Goal: Obtain resource: Obtain resource

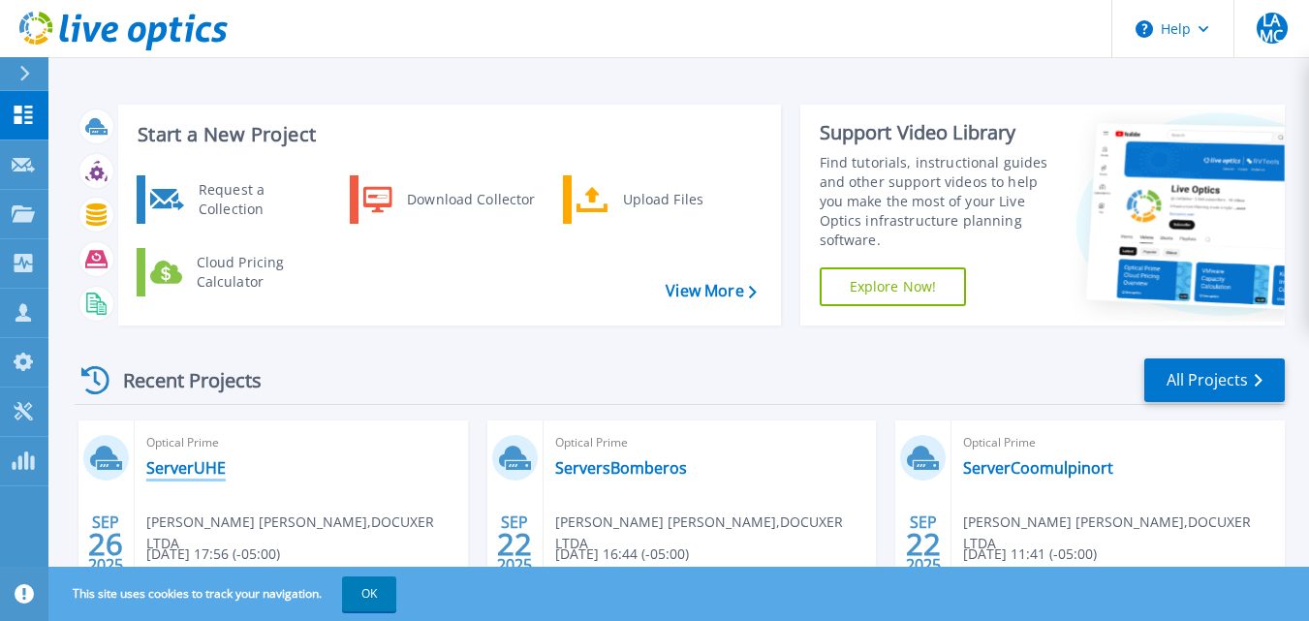
click at [195, 471] on link "ServerUHE" at bounding box center [185, 467] width 79 height 19
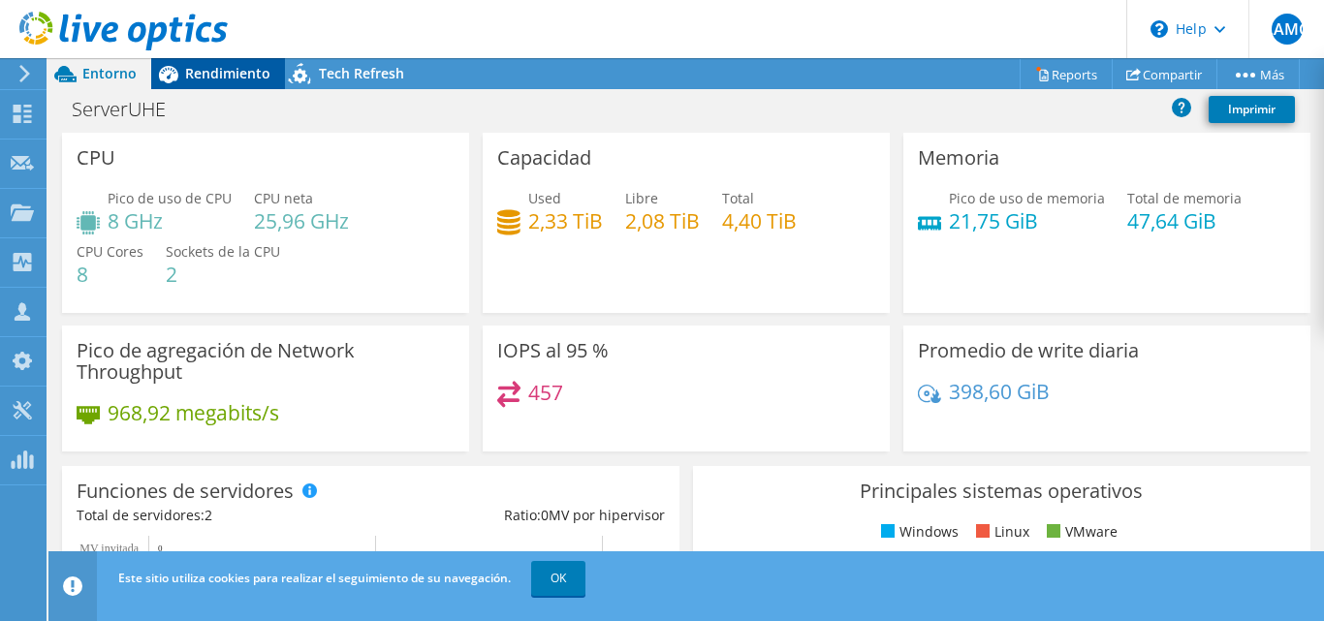
click at [219, 69] on span "Rendimiento" at bounding box center [227, 73] width 85 height 18
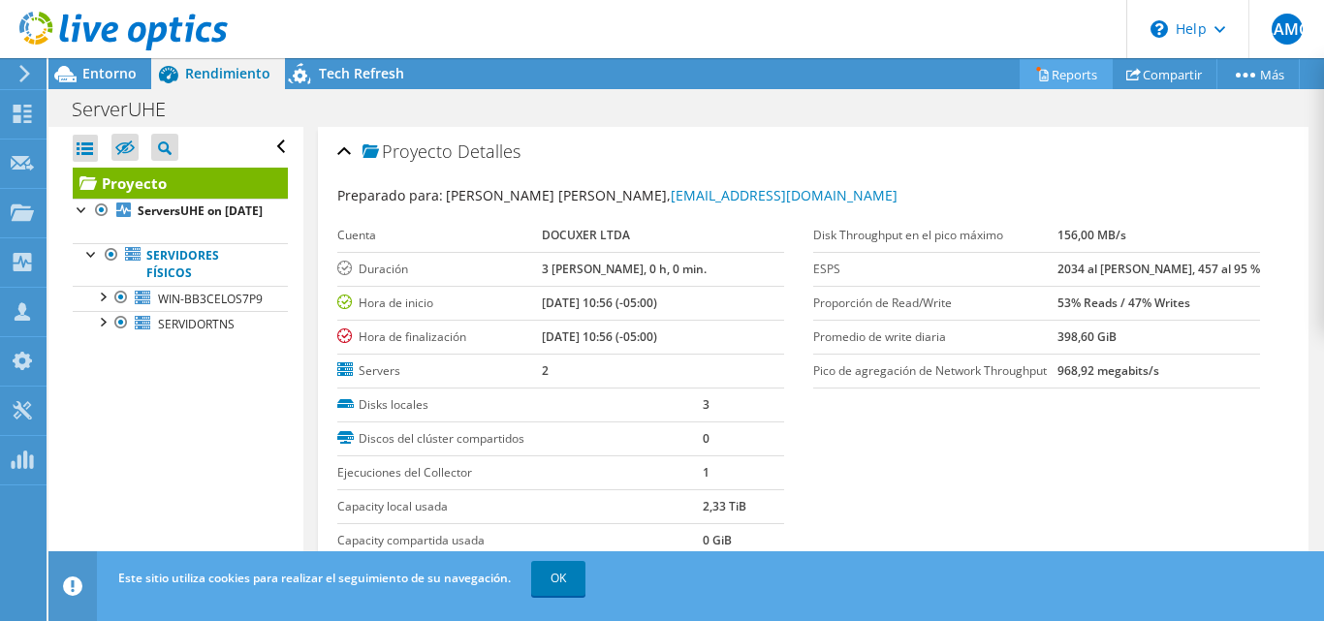
click at [1035, 75] on icon at bounding box center [1042, 74] width 15 height 15
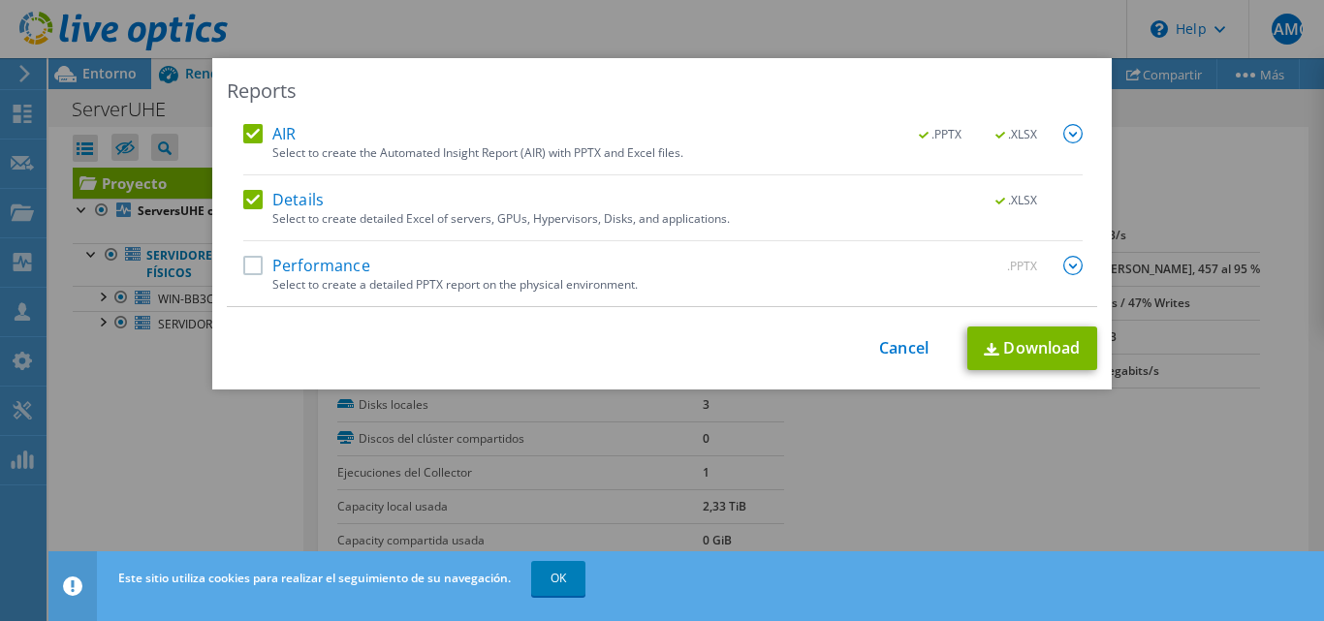
click at [243, 263] on label "Performance" at bounding box center [306, 265] width 127 height 19
click at [0, 0] on input "Performance" at bounding box center [0, 0] width 0 height 0
click at [1053, 348] on link "Download" at bounding box center [1032, 349] width 130 height 44
click at [900, 345] on link "Cancel" at bounding box center [903, 348] width 49 height 18
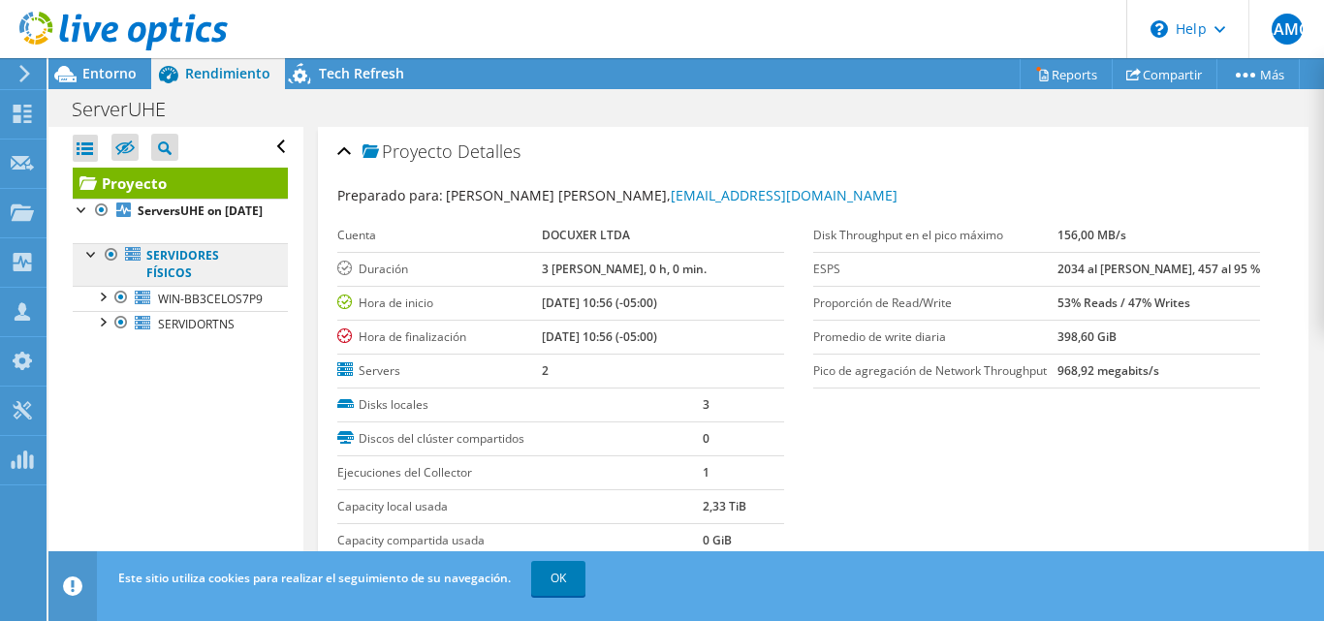
click at [170, 286] on link "Servidores físicos" at bounding box center [180, 264] width 215 height 43
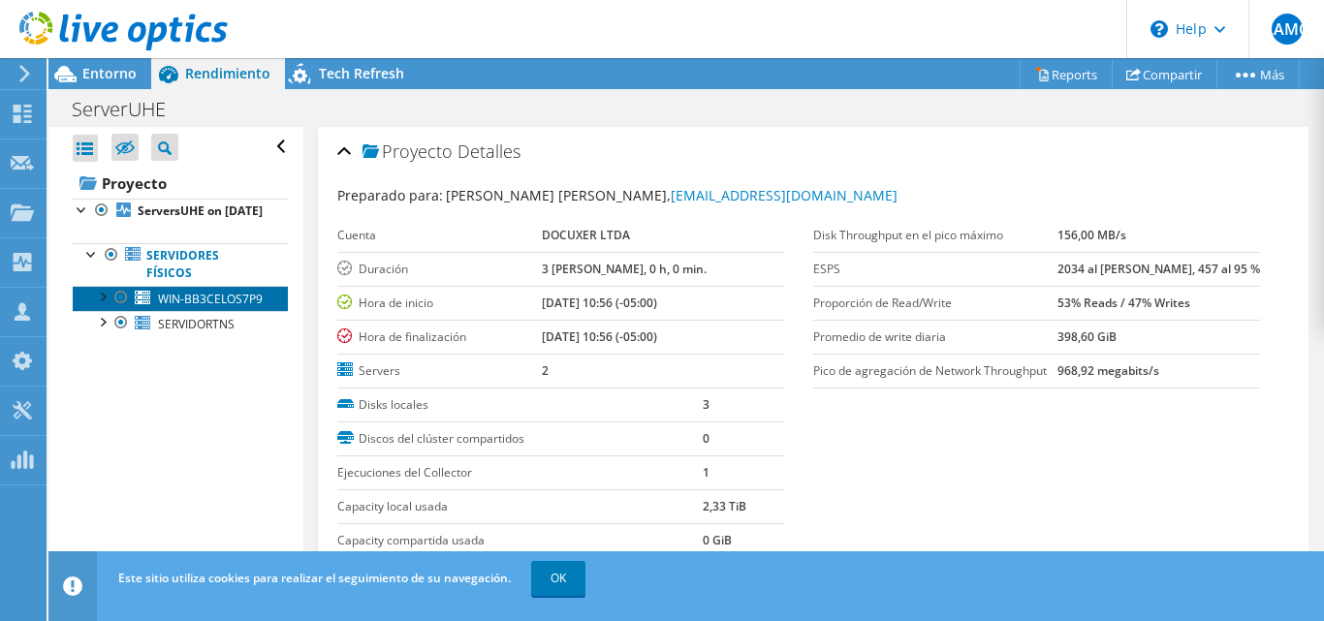
click at [163, 307] on span "WIN-BB3CELOS7P9" at bounding box center [210, 299] width 105 height 16
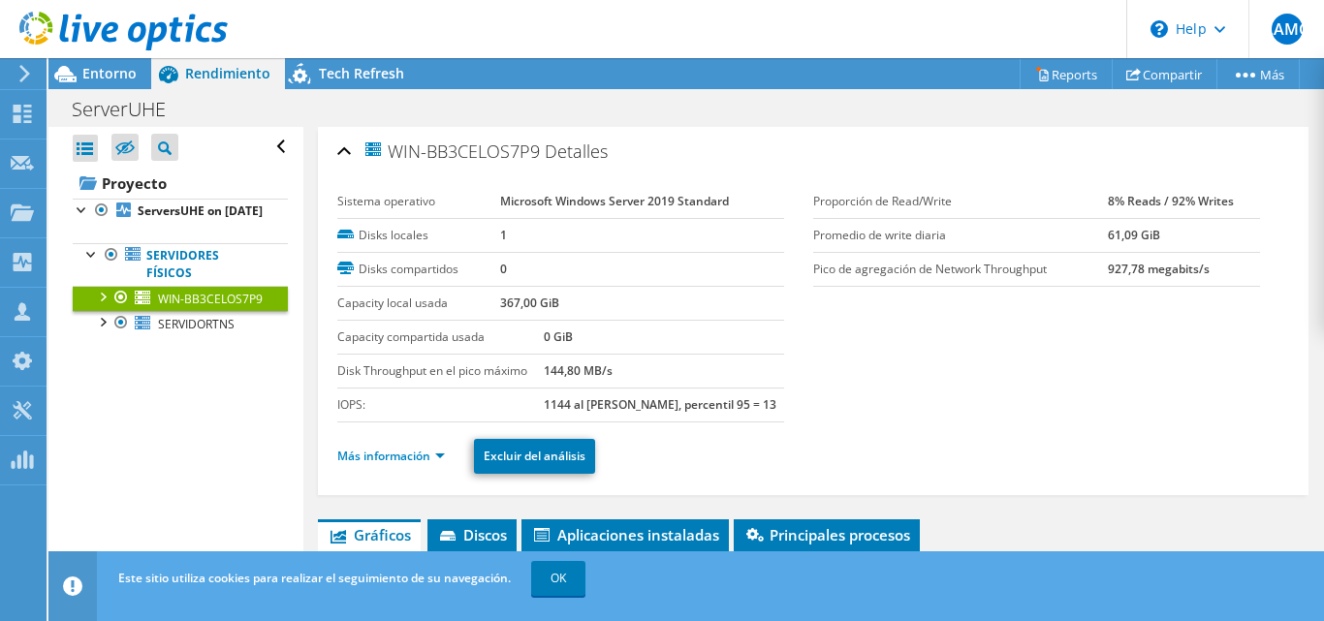
scroll to position [208, 0]
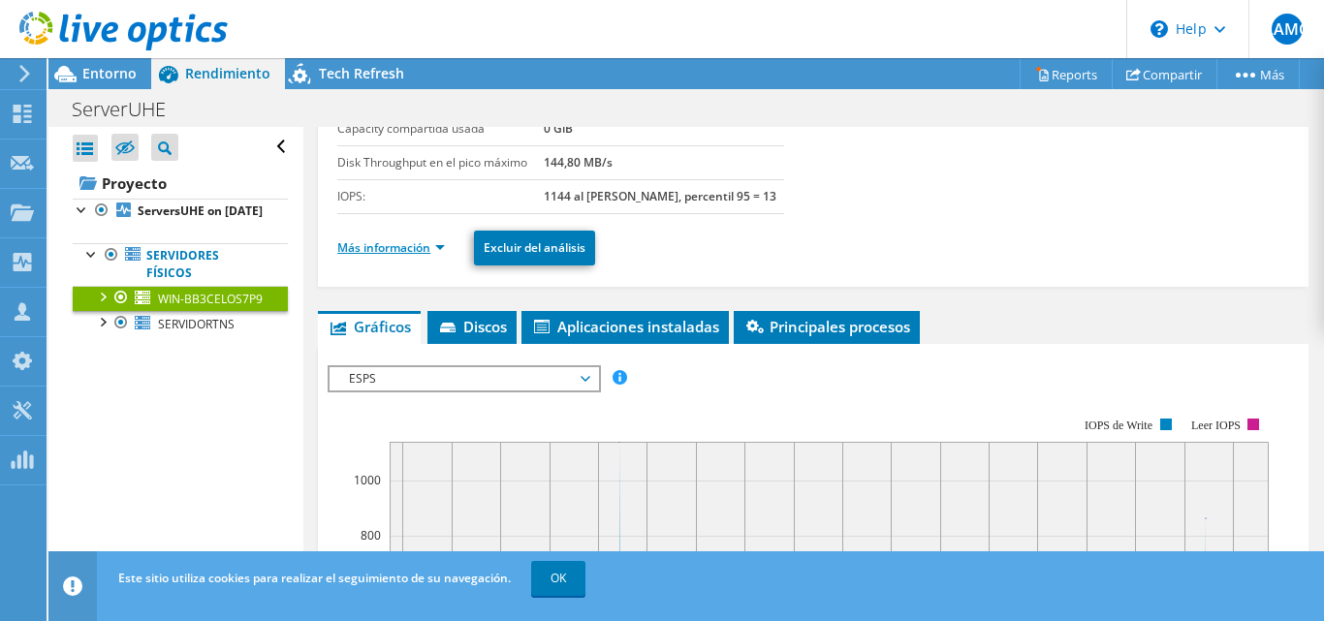
click at [410, 246] on link "Más información" at bounding box center [391, 247] width 108 height 16
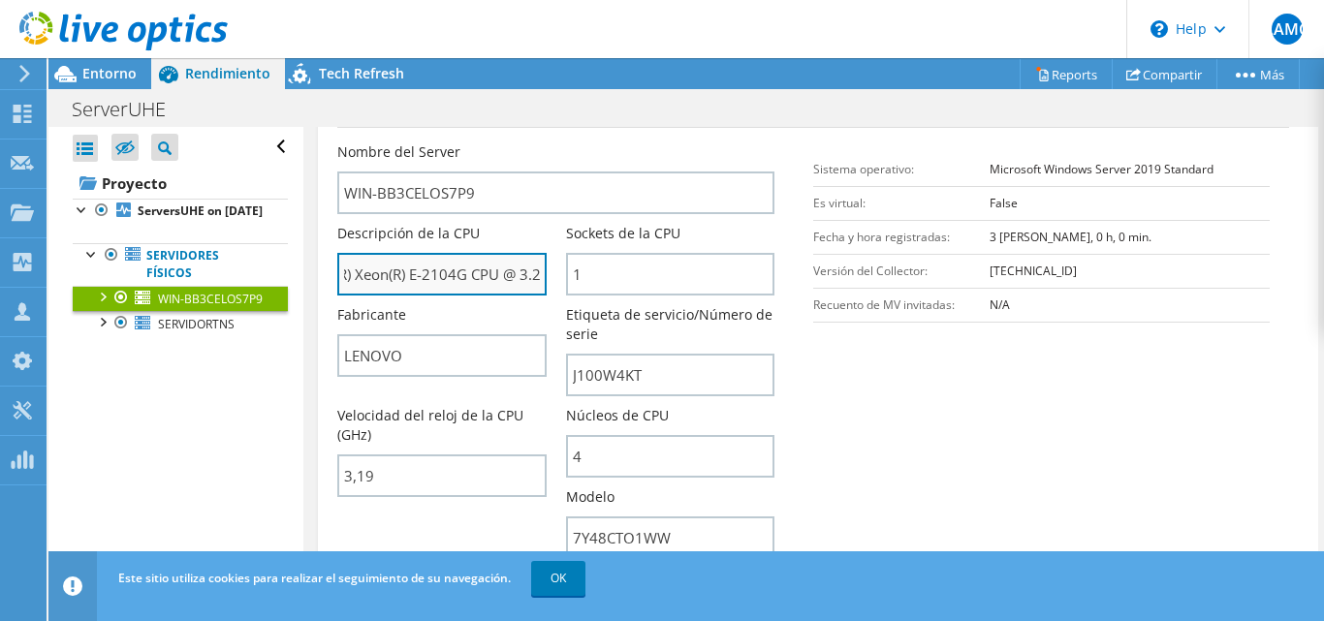
scroll to position [0, 81]
drag, startPoint x: 346, startPoint y: 273, endPoint x: 425, endPoint y: 268, distance: 79.6
click at [425, 268] on input "Intel(R) Xeon(R) E-2104G CPU @ 3.20GHz" at bounding box center [441, 274] width 208 height 43
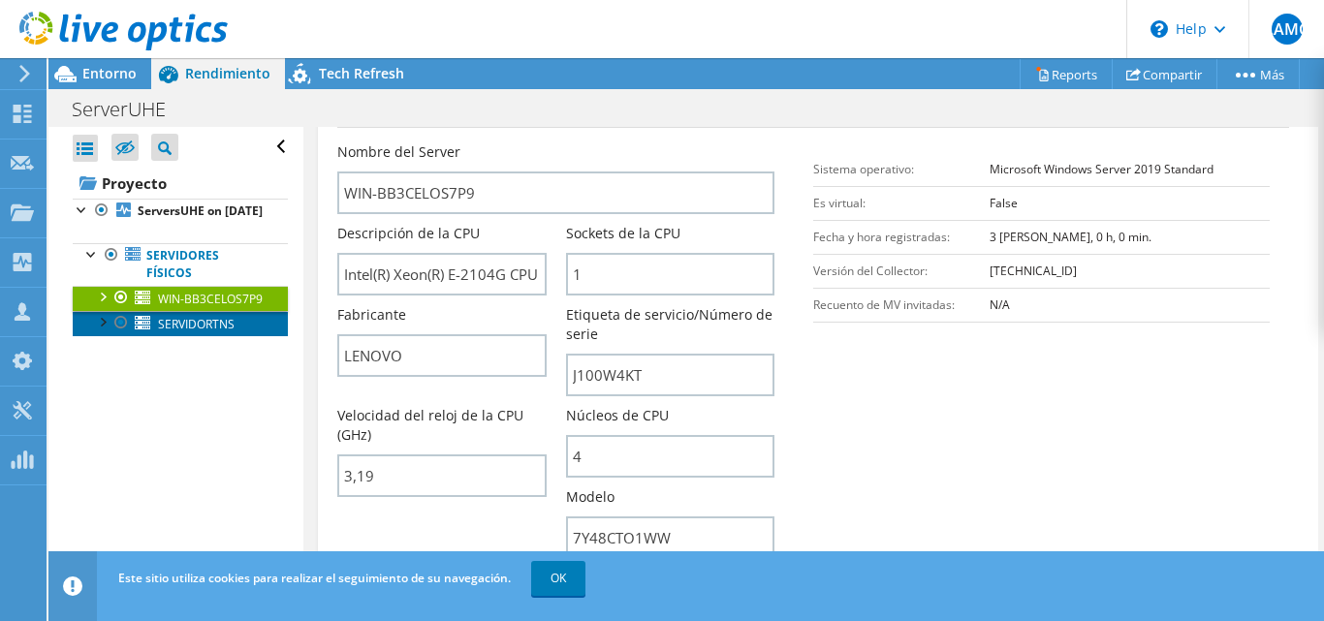
click at [195, 332] on span "SERVIDORTNS" at bounding box center [196, 324] width 77 height 16
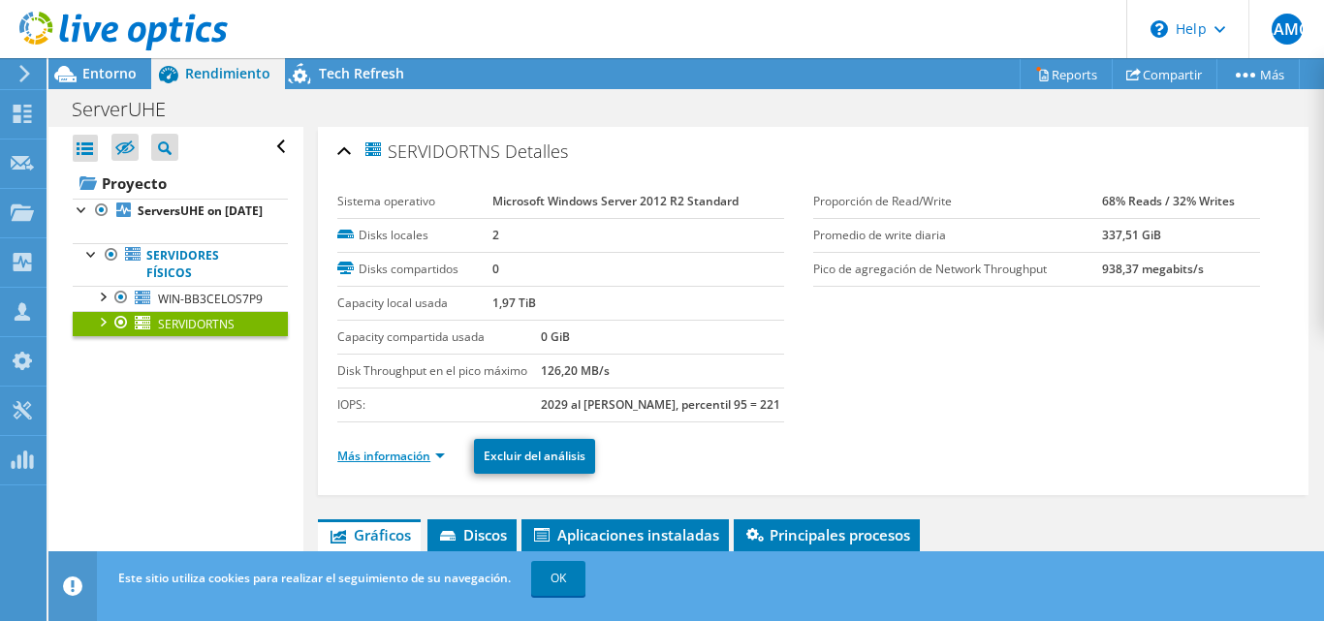
click at [400, 455] on link "Más información" at bounding box center [391, 456] width 108 height 16
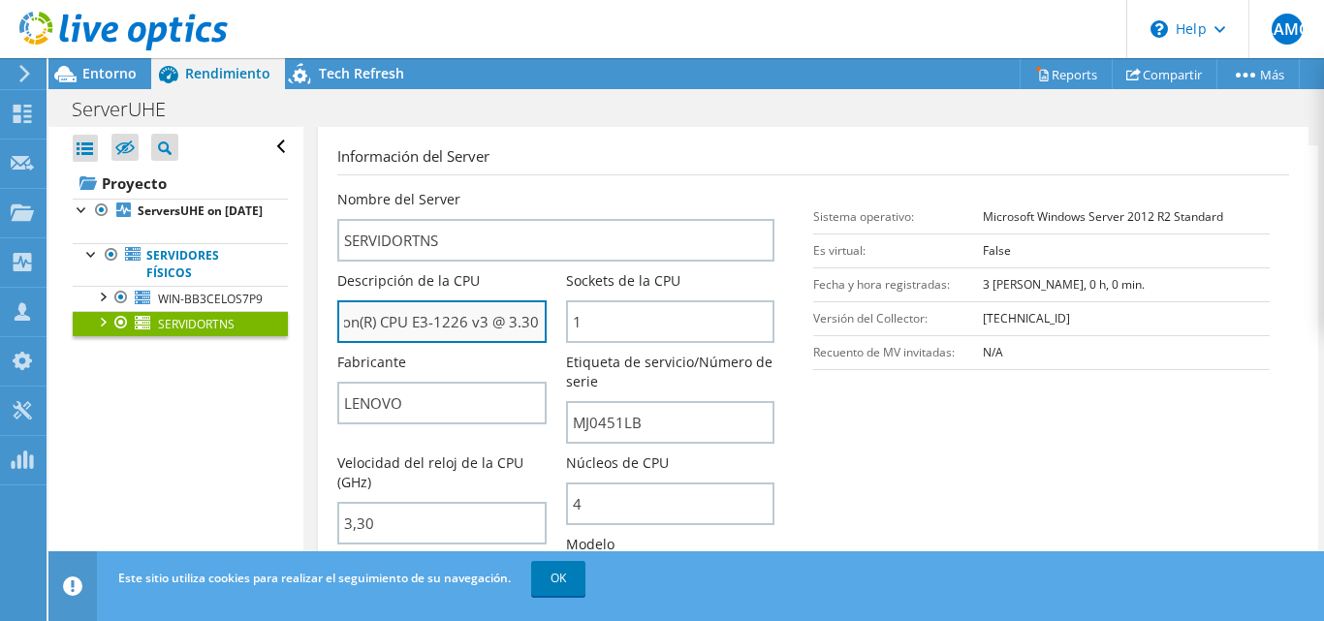
scroll to position [0, 98]
drag, startPoint x: 345, startPoint y: 322, endPoint x: 438, endPoint y: 305, distance: 94.5
click at [438, 305] on input "Intel(R) Xeon(R) CPU E3-1226 v3 @ 3.30GHz" at bounding box center [441, 321] width 208 height 43
click at [799, 402] on div "Nombre del Server SERVIDORTNS Descripción de la CPU Intel(R) Xeon(R) CPU E3-122…" at bounding box center [575, 444] width 476 height 508
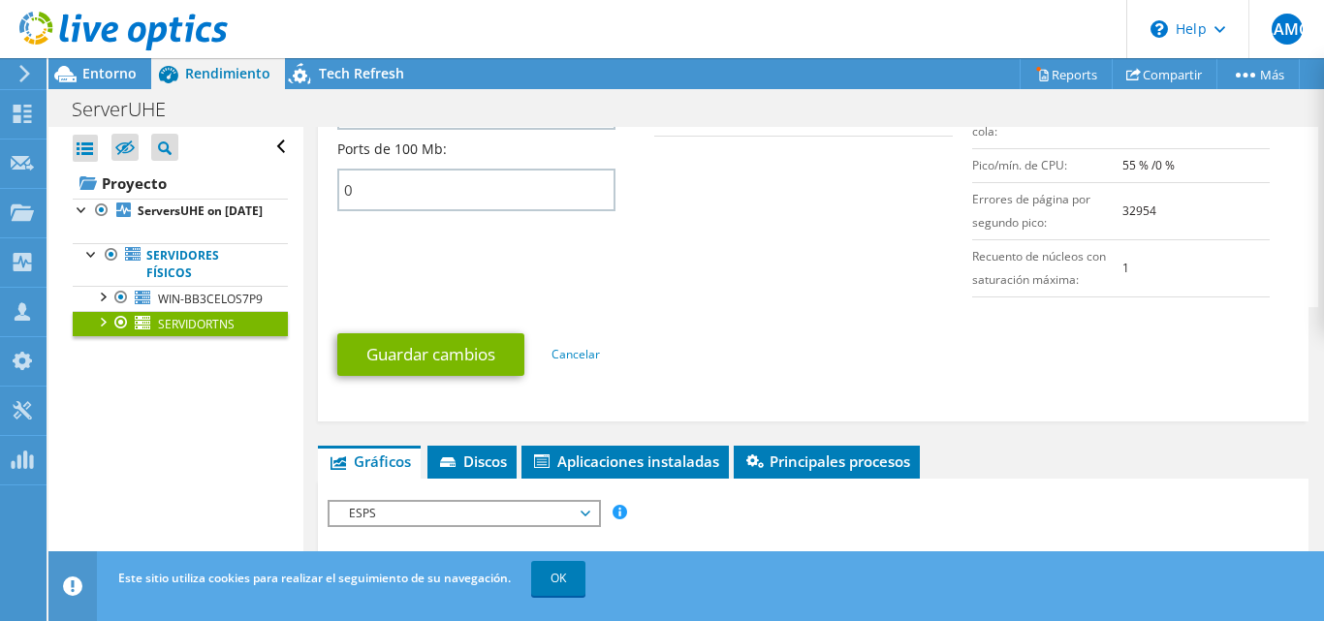
scroll to position [1157, 0]
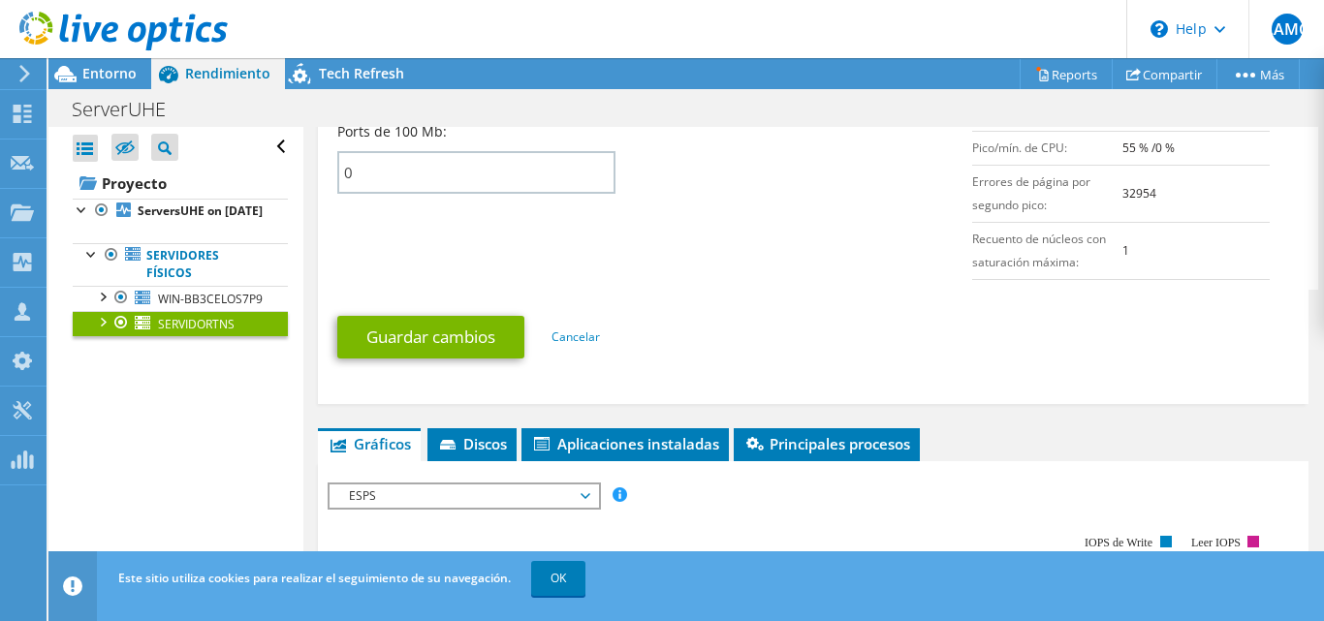
click at [575, 497] on span "ESPS" at bounding box center [463, 495] width 249 height 23
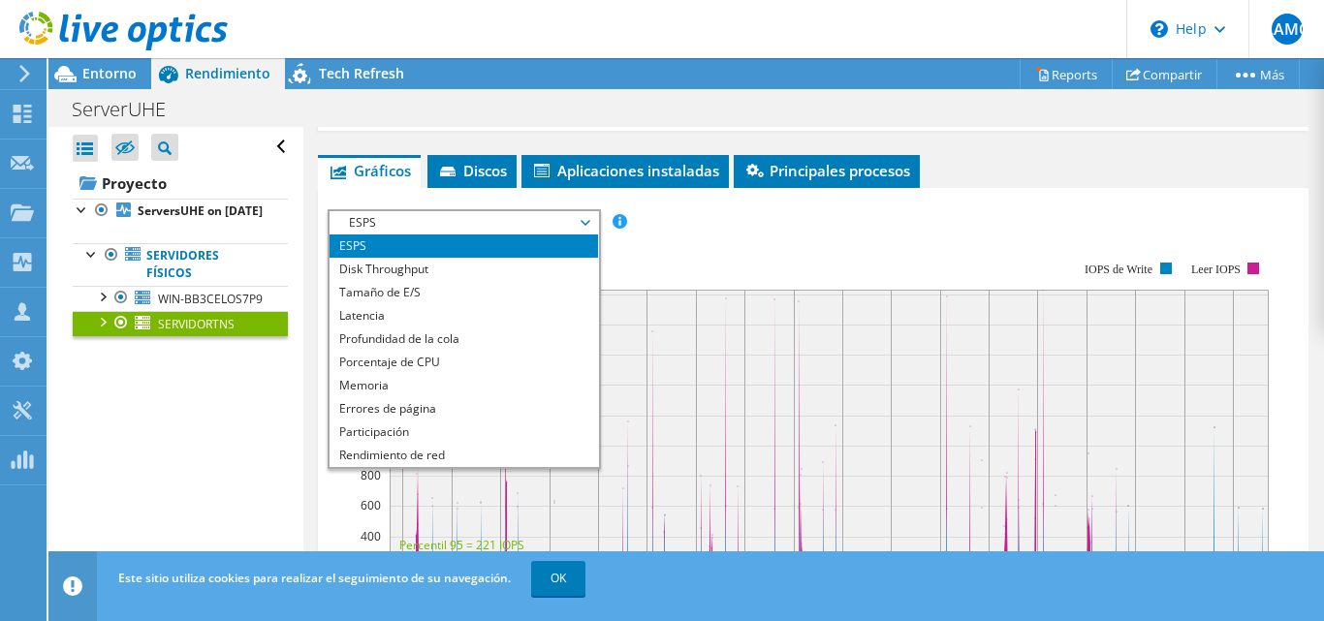
scroll to position [1431, 0]
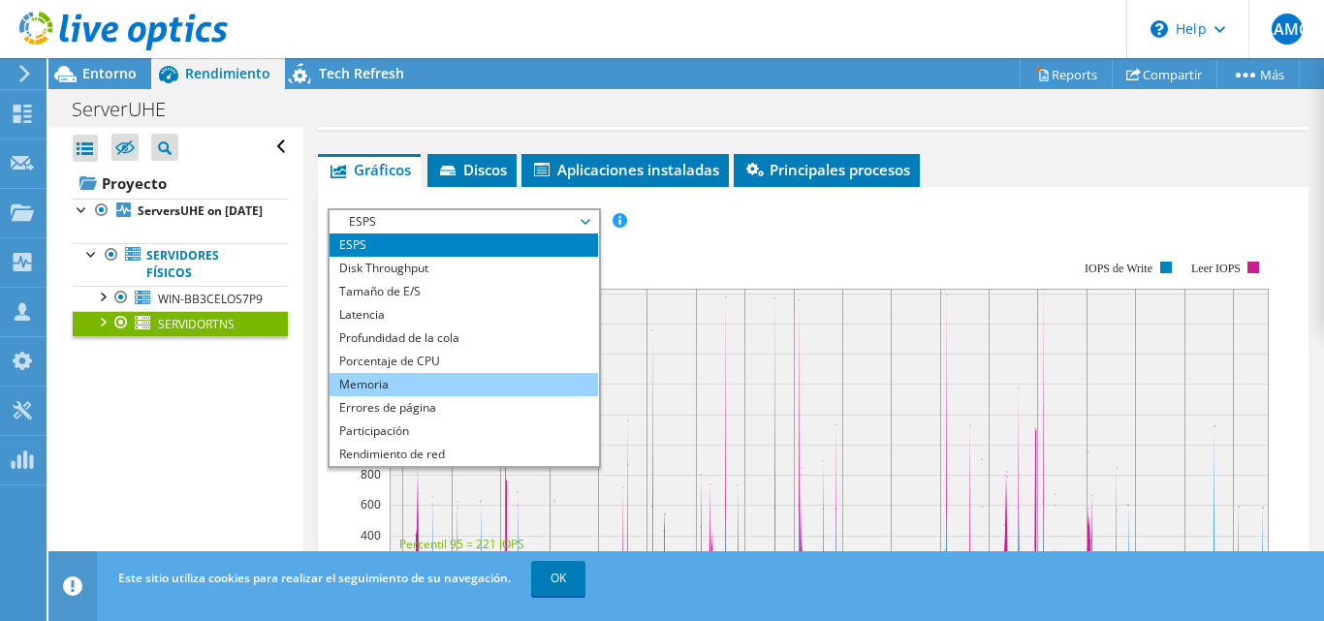
click at [390, 381] on li "Memoria" at bounding box center [463, 384] width 268 height 23
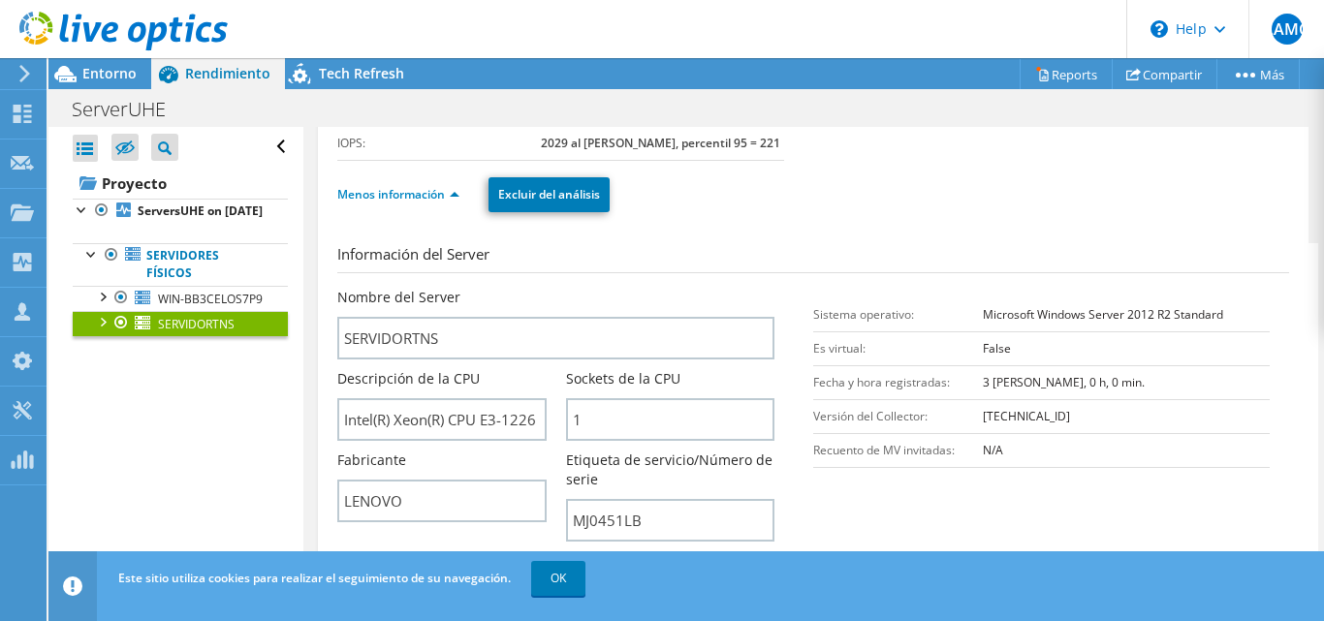
scroll to position [0, 0]
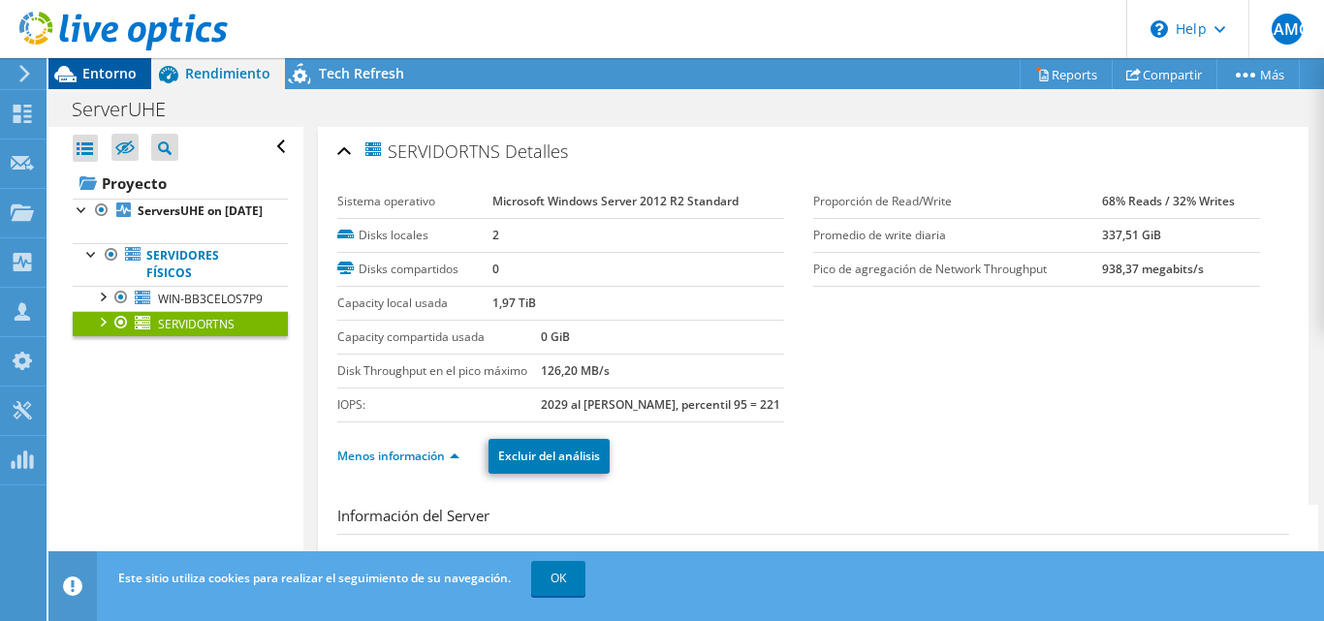
click at [96, 81] on span "Entorno" at bounding box center [109, 73] width 54 height 18
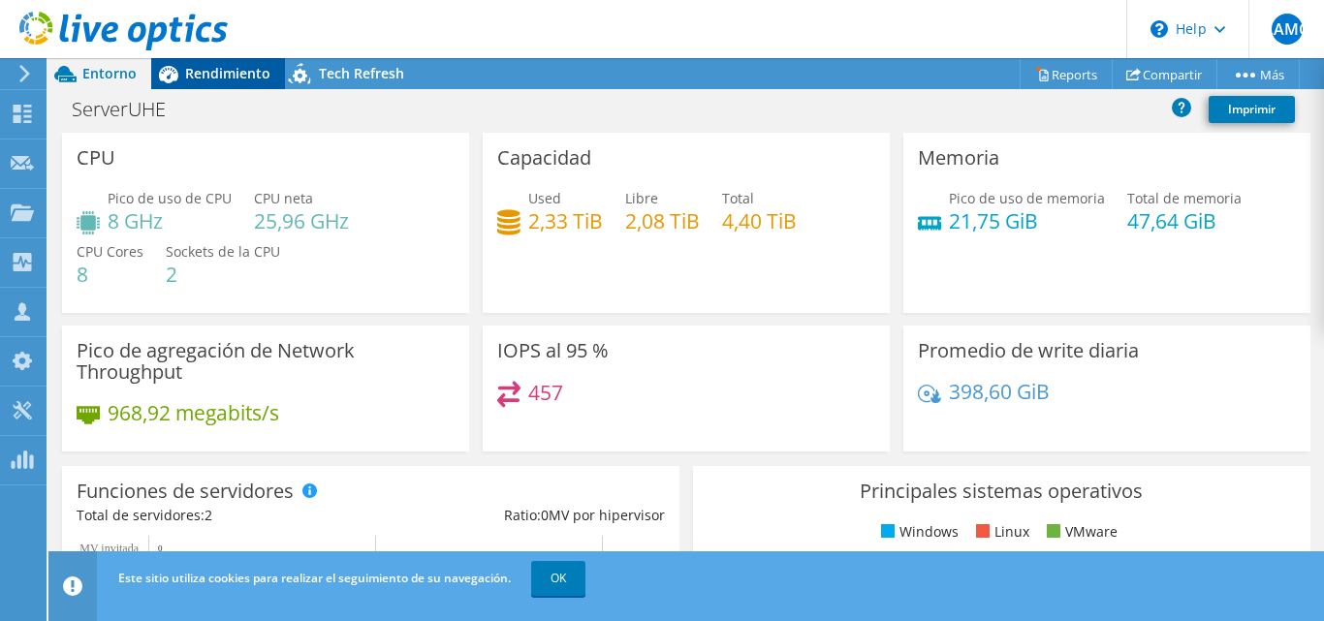
click at [234, 81] on span "Rendimiento" at bounding box center [227, 73] width 85 height 18
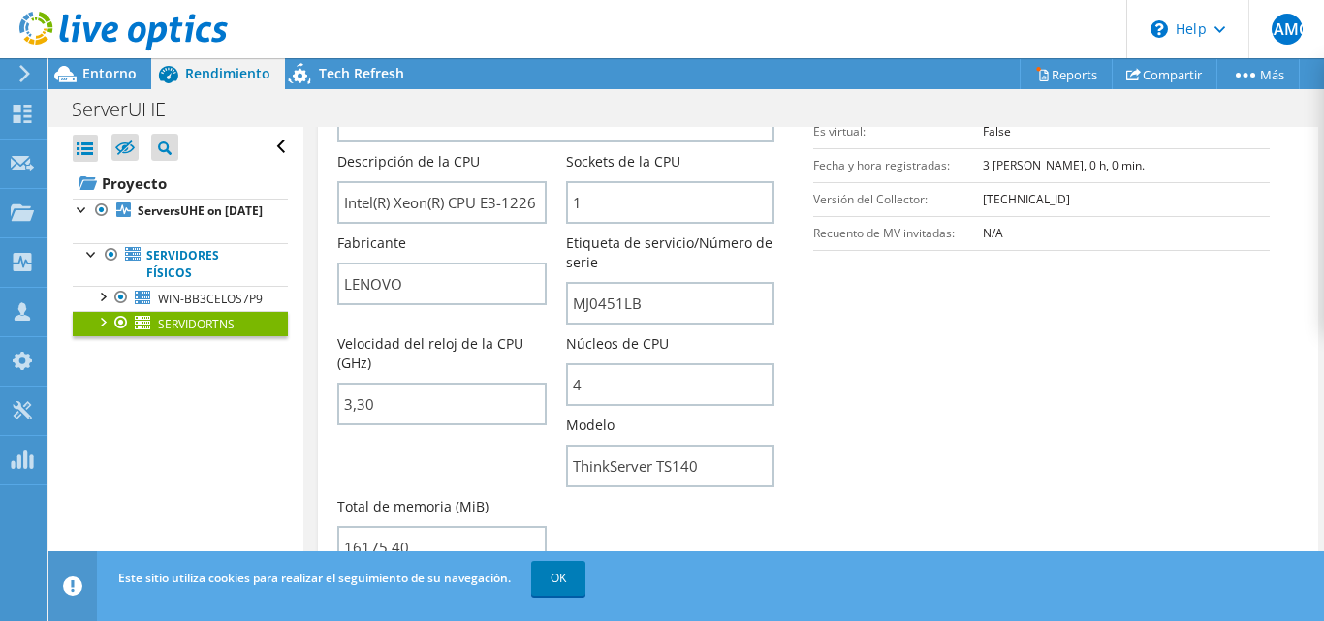
scroll to position [404, 0]
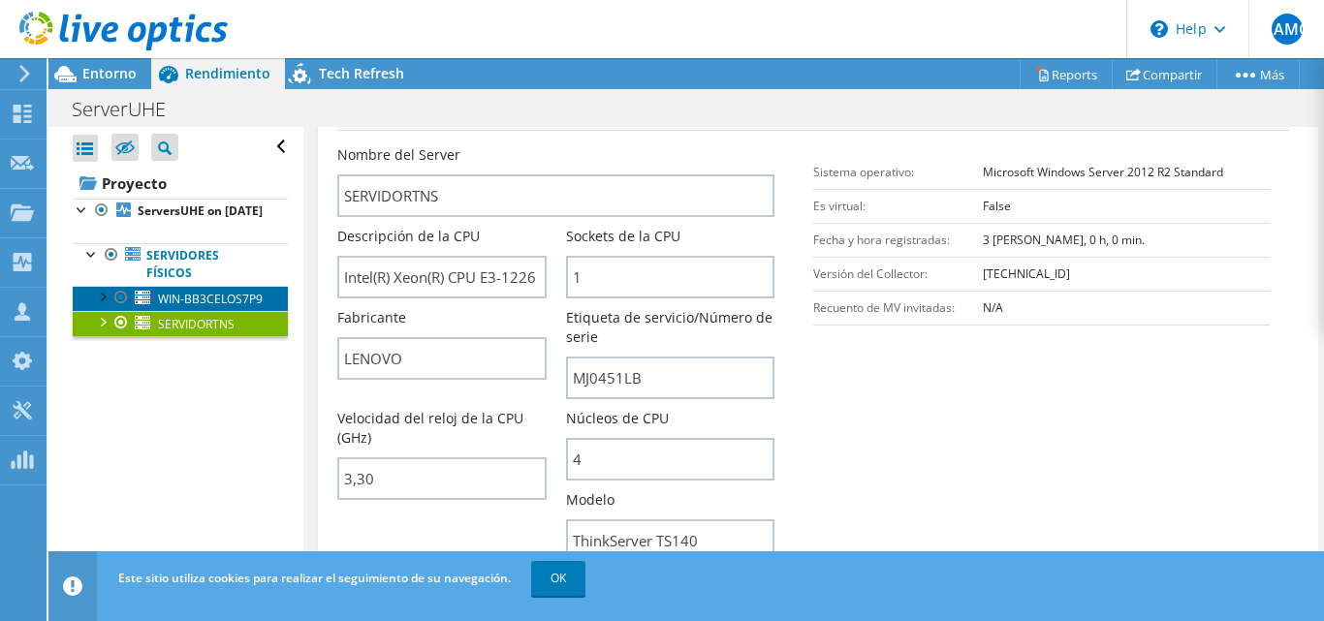
click at [165, 307] on span "WIN-BB3CELOS7P9" at bounding box center [210, 299] width 105 height 16
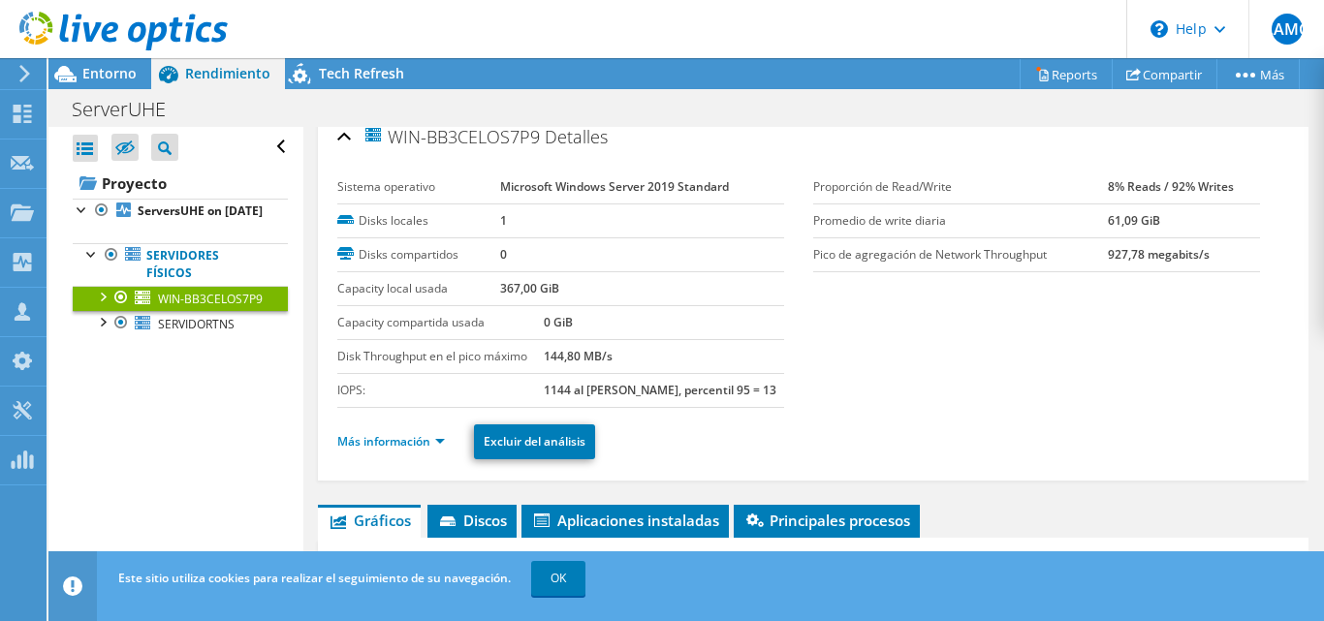
scroll to position [14, 0]
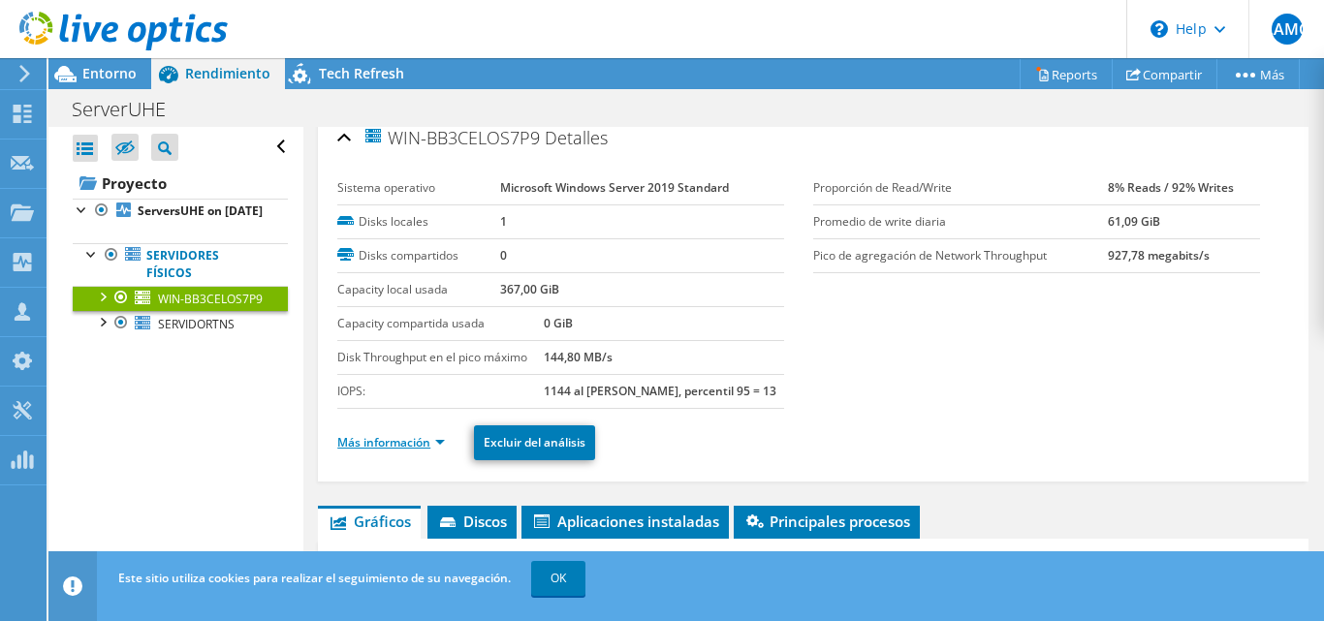
click at [421, 442] on link "Más información" at bounding box center [391, 442] width 108 height 16
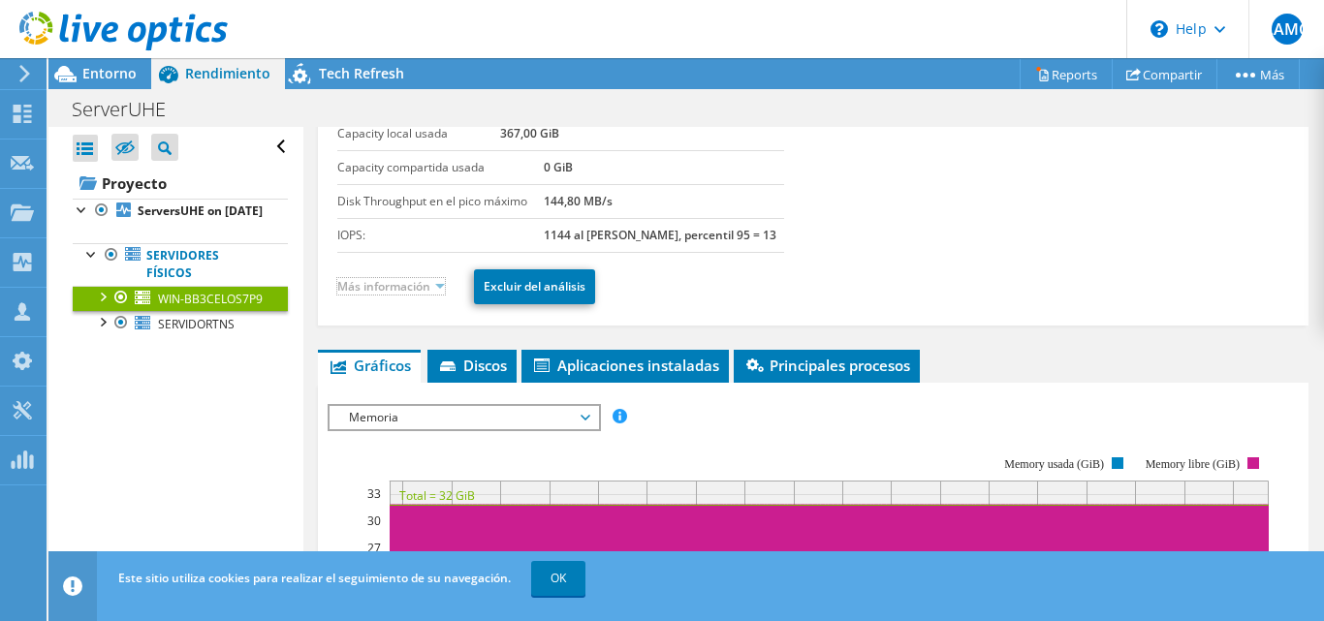
scroll to position [171, 0]
